Goal: Task Accomplishment & Management: Complete application form

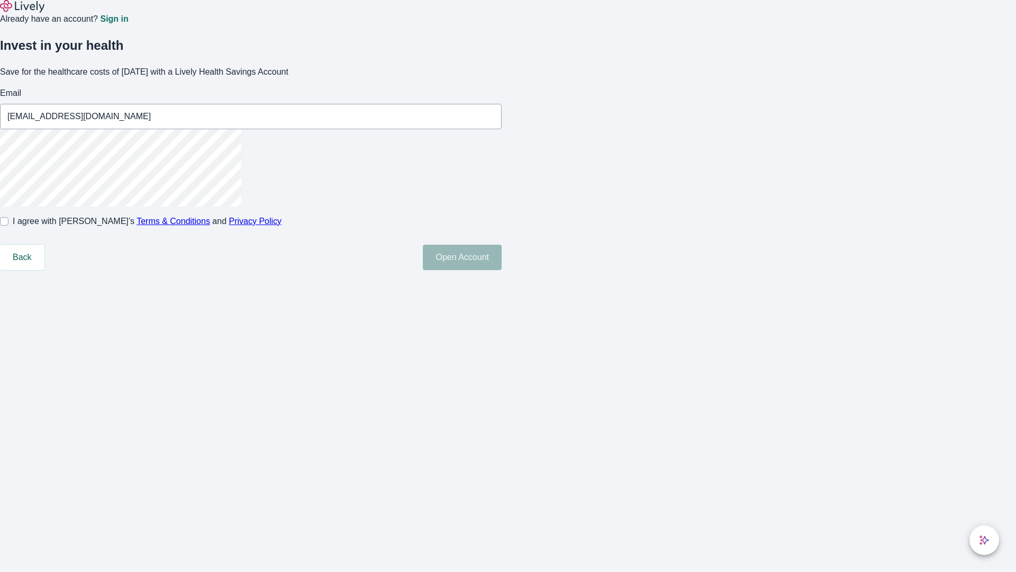
click at [8, 225] on input "I agree with Lively’s Terms & Conditions and Privacy Policy" at bounding box center [4, 221] width 8 height 8
checkbox input "true"
click at [502, 270] on button "Open Account" at bounding box center [462, 257] width 79 height 25
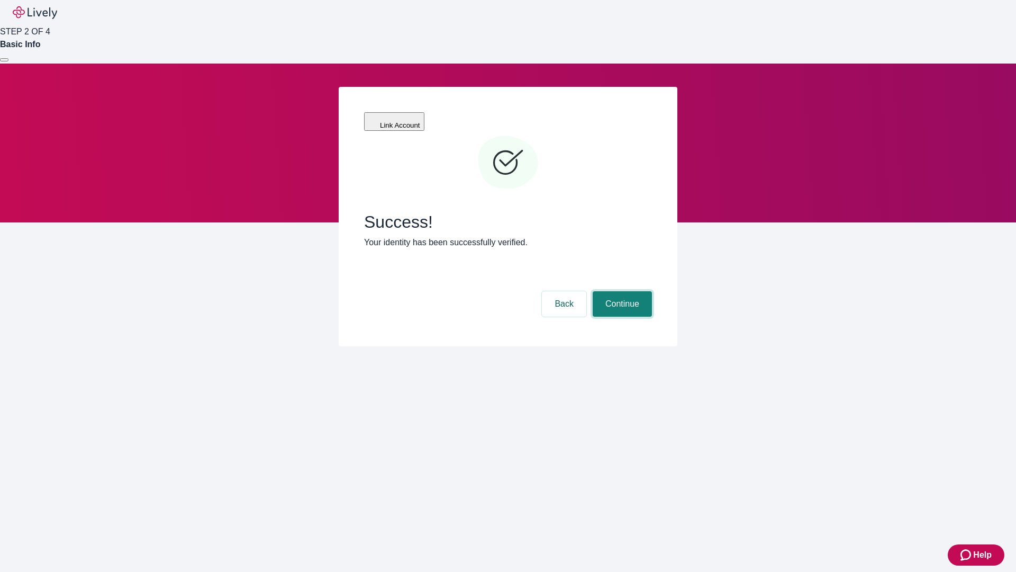
click at [621, 291] on button "Continue" at bounding box center [622, 303] width 59 height 25
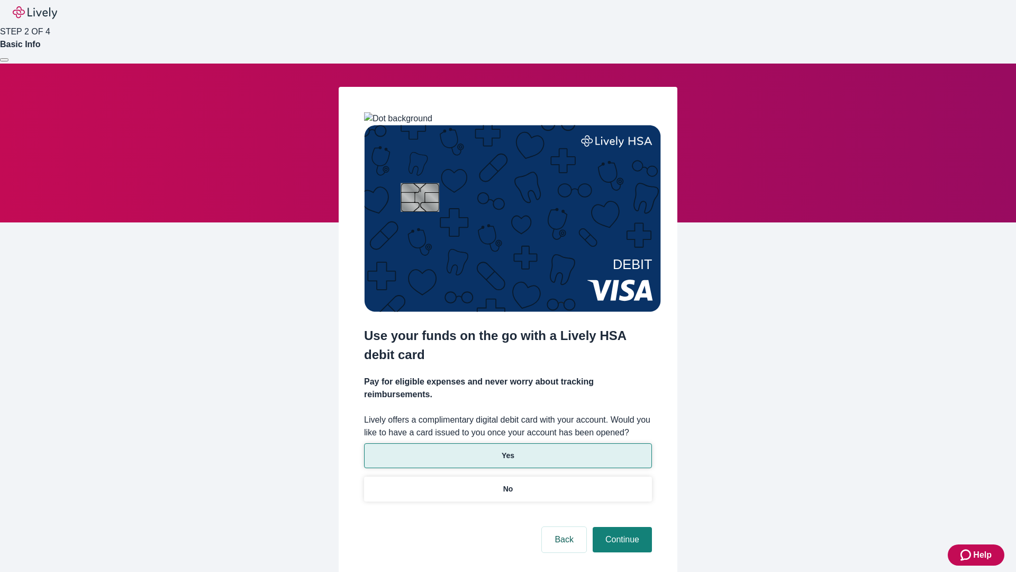
click at [508, 450] on p "Yes" at bounding box center [508, 455] width 13 height 11
click at [621, 527] on button "Continue" at bounding box center [622, 539] width 59 height 25
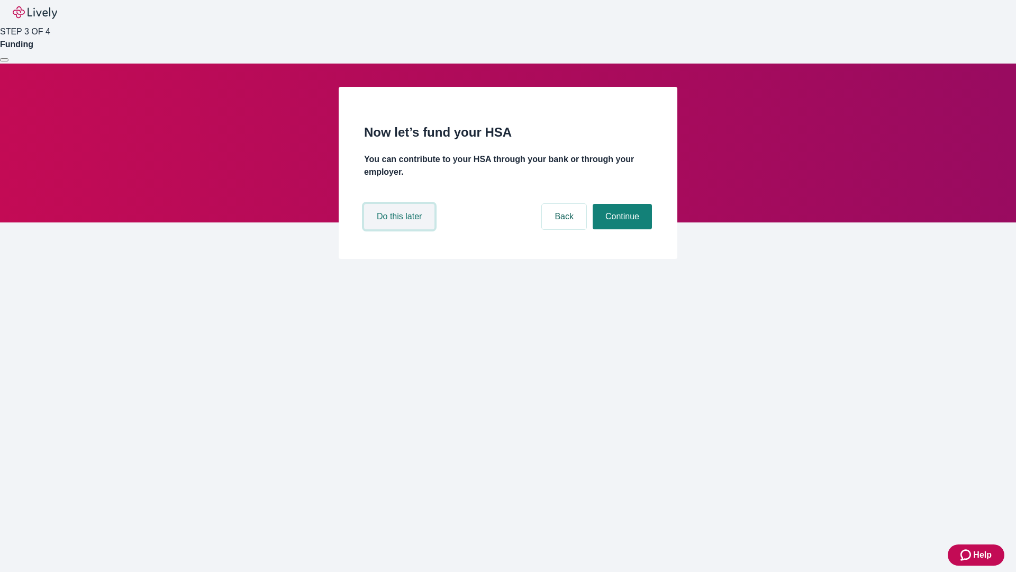
click at [401, 229] on button "Do this later" at bounding box center [399, 216] width 70 height 25
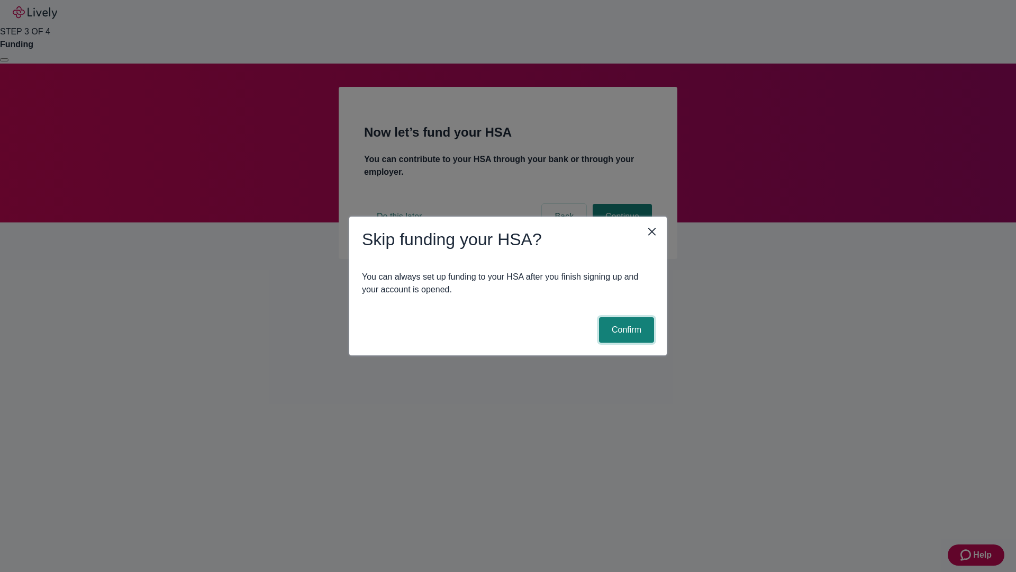
click at [625, 330] on button "Confirm" at bounding box center [626, 329] width 55 height 25
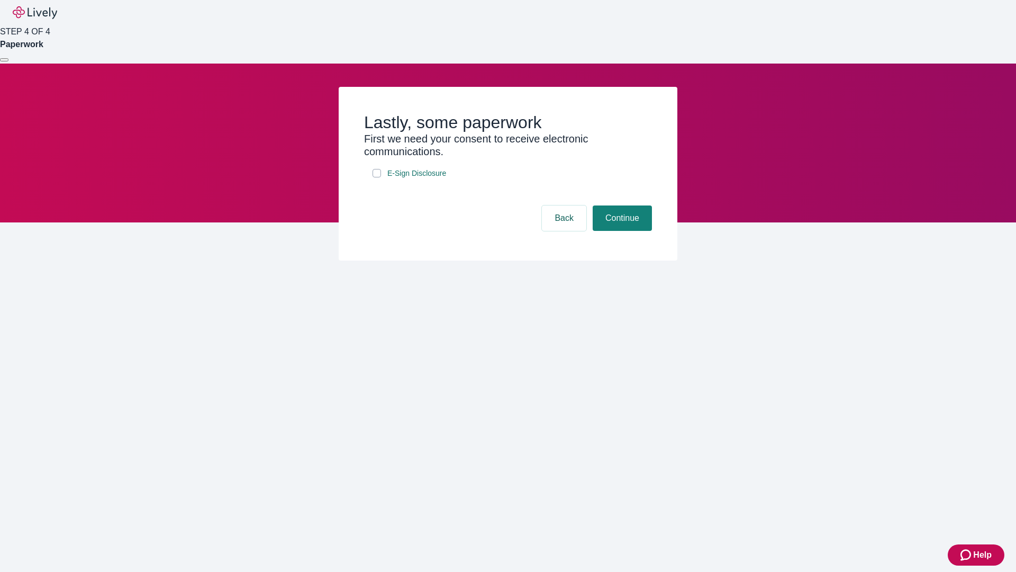
click at [377, 177] on input "E-Sign Disclosure" at bounding box center [377, 173] width 8 height 8
checkbox input "true"
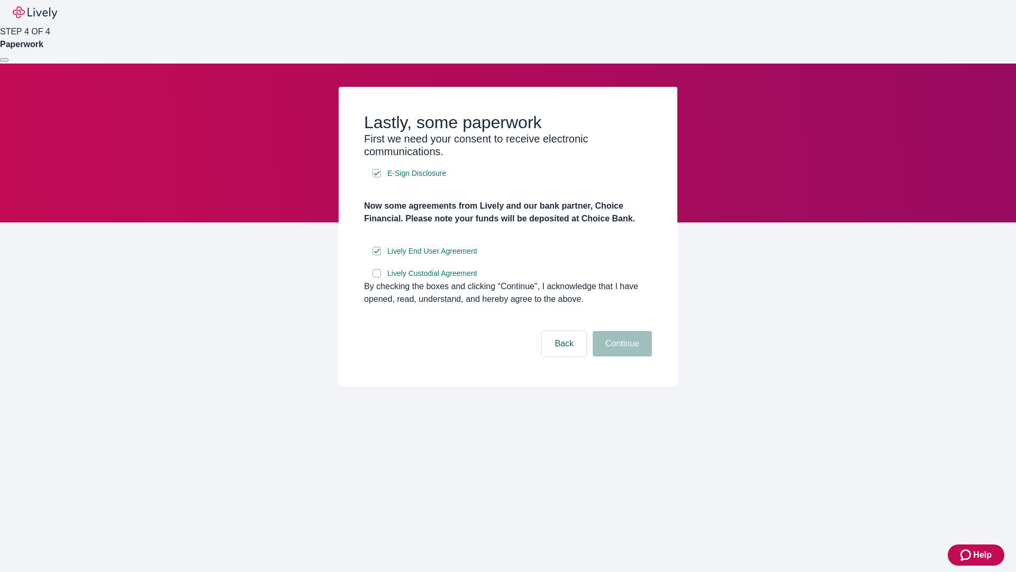
click at [377, 277] on input "Lively Custodial Agreement" at bounding box center [377, 273] width 8 height 8
checkbox input "true"
click at [621, 356] on button "Continue" at bounding box center [622, 343] width 59 height 25
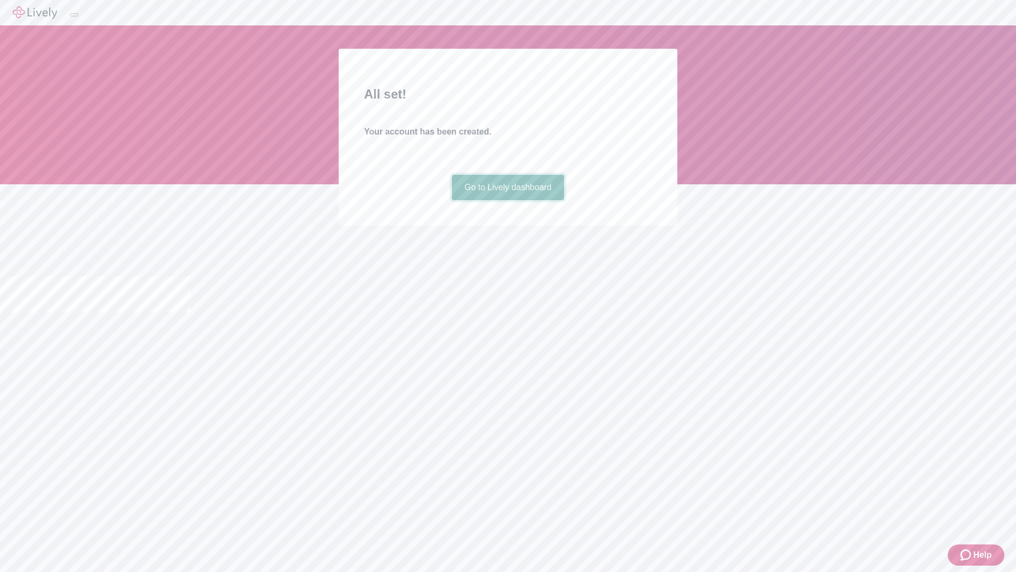
click at [508, 200] on link "Go to Lively dashboard" at bounding box center [508, 187] width 113 height 25
